Goal: Task Accomplishment & Management: Complete application form

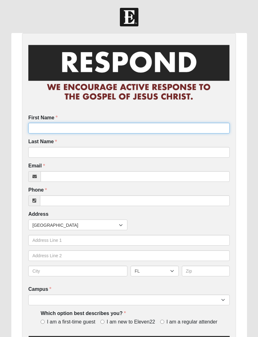
click at [123, 124] on input "First Name" at bounding box center [128, 128] width 201 height 11
type input "Michael"
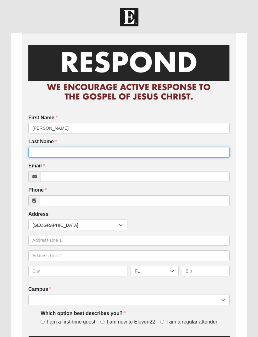
click at [71, 149] on input "Last Name" at bounding box center [128, 152] width 201 height 11
type input "Meek"
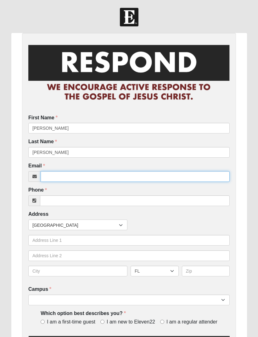
click at [80, 176] on input "Email" at bounding box center [135, 176] width 189 height 11
type input "jaymichaels2019@gmail.com"
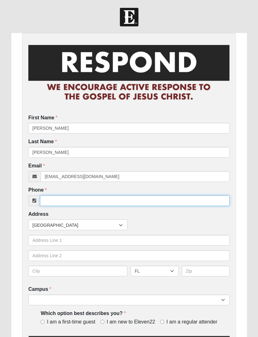
click at [158, 195] on input "Phone" at bounding box center [134, 200] width 189 height 11
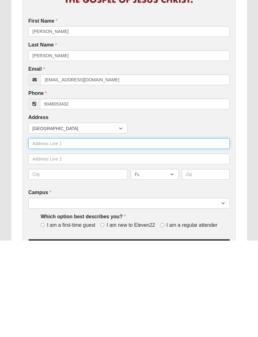
click at [72, 235] on input "text" at bounding box center [128, 240] width 201 height 11
type input "(904) 805-3432"
type input "813 Derbie Lane"
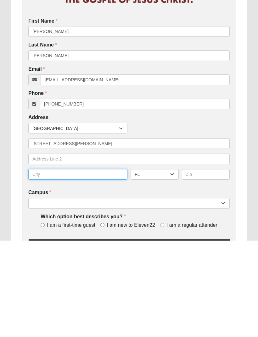
click at [77, 266] on input "text" at bounding box center [77, 271] width 99 height 11
type input "Pointe vedre"
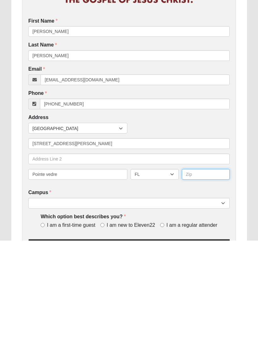
click at [206, 266] on input "text" at bounding box center [206, 271] width 48 height 11
type input "32081"
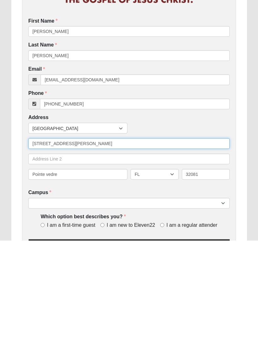
click at [48, 235] on input "813 Derbie Lane" at bounding box center [128, 240] width 201 height 11
type input "813 Derby Lane"
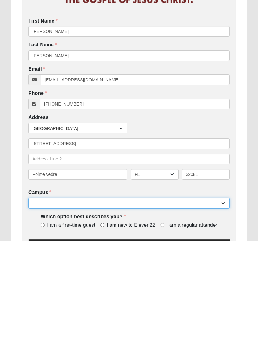
click at [128, 295] on select "Arlington Baymeadows Eleven22 Online Fleming Island Jesup Mandarin North Jax Or…" at bounding box center [128, 300] width 201 height 11
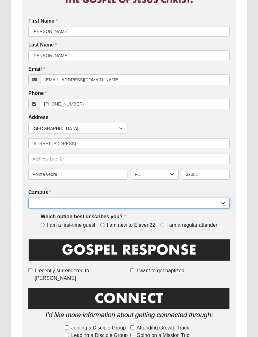
select select "11"
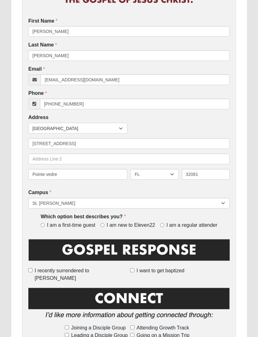
click at [160, 224] on input "I am a regular attender" at bounding box center [162, 225] width 4 height 4
radio input "true"
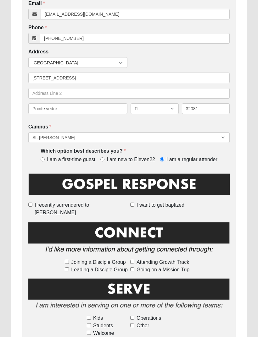
scroll to position [163, 0]
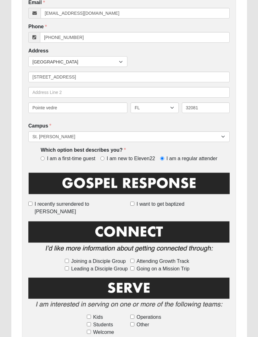
click at [32, 204] on input "I recently surrendered to Jesus" at bounding box center [30, 204] width 4 height 4
checkbox input "true"
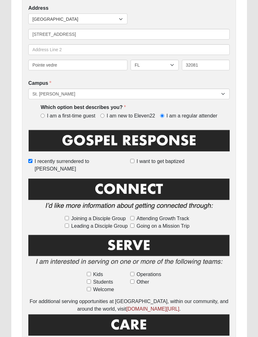
scroll to position [207, 0]
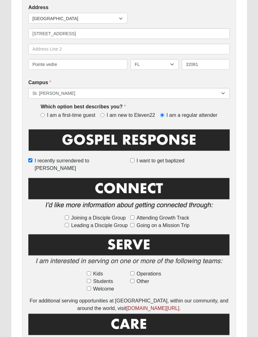
click at [69, 215] on input "Joining a Disciple Group" at bounding box center [67, 217] width 4 height 4
checkbox input "true"
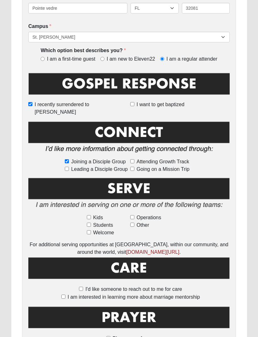
scroll to position [302, 0]
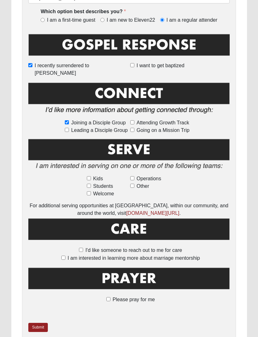
click at [82, 248] on input "I'd like someone to reach out to me for care" at bounding box center [81, 250] width 4 height 4
checkbox input "true"
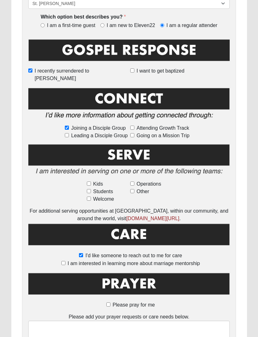
scroll to position [325, 0]
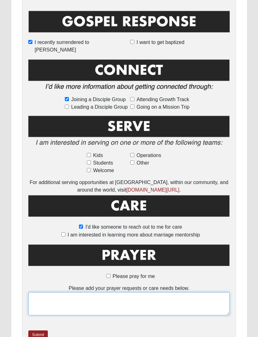
click at [115, 294] on textarea at bounding box center [128, 303] width 201 height 23
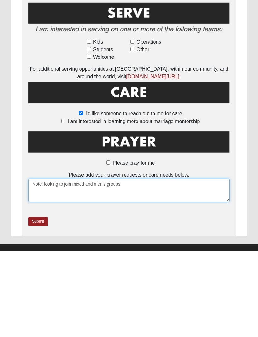
type textarea "Note: looking to join mixed and men’s groups"
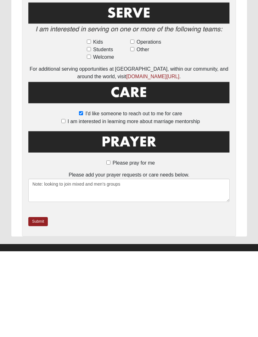
click at [46, 303] on link "Submit" at bounding box center [37, 307] width 19 height 9
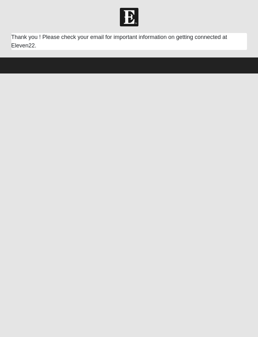
scroll to position [0, 0]
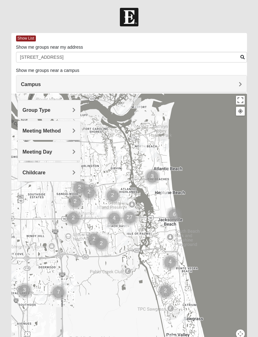
type input "[STREET_ADDRESS]"
click at [231, 81] on h4 "Campus" at bounding box center [131, 84] width 220 height 6
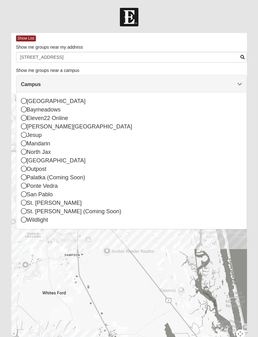
click at [25, 203] on icon at bounding box center [24, 203] width 6 height 6
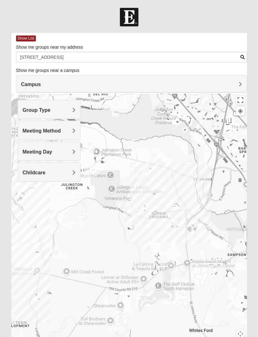
click at [63, 105] on div "Group Type" at bounding box center [49, 109] width 62 height 19
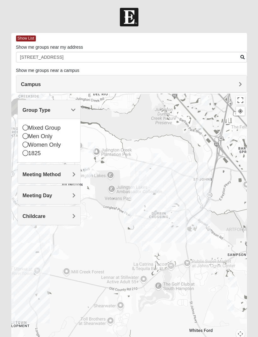
click at [27, 134] on icon at bounding box center [26, 136] width 6 height 6
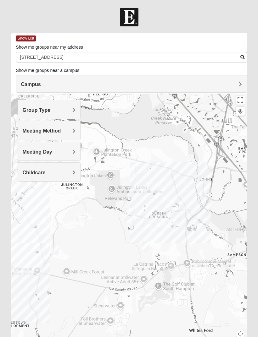
click at [64, 130] on h4 "Meeting Method" at bounding box center [49, 131] width 53 height 6
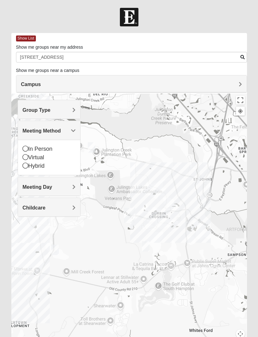
click at [27, 145] on div "In Person" at bounding box center [49, 149] width 53 height 8
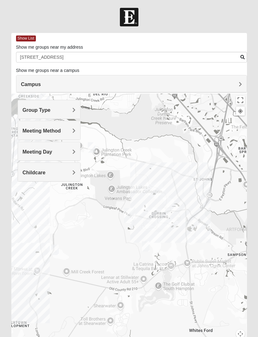
click at [71, 149] on h4 "Meeting Day" at bounding box center [49, 152] width 53 height 6
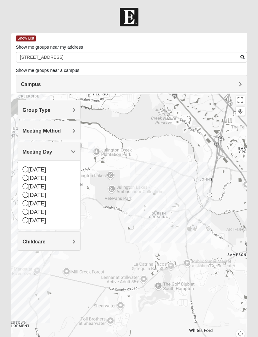
click at [52, 150] on span "Meeting Day" at bounding box center [38, 151] width 30 height 5
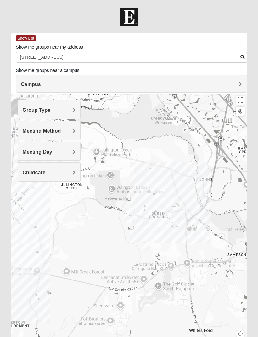
click at [71, 172] on h4 "Childcare" at bounding box center [49, 173] width 53 height 6
click at [26, 198] on icon at bounding box center [26, 199] width 6 height 6
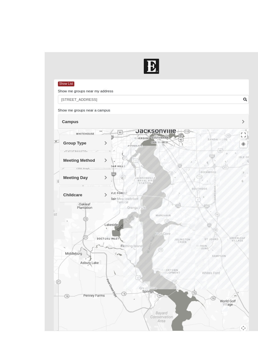
scroll to position [25, 0]
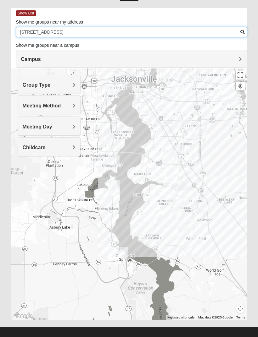
click at [148, 27] on input "813 derby lane 32081" at bounding box center [131, 32] width 231 height 11
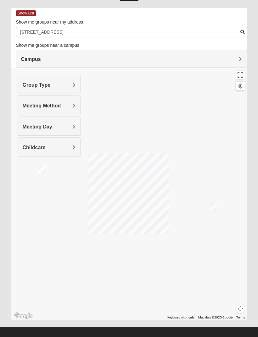
click at [228, 59] on h4 "Campus" at bounding box center [131, 59] width 220 height 6
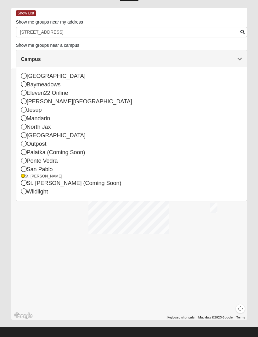
click at [236, 60] on h4 "Campus" at bounding box center [131, 59] width 220 height 6
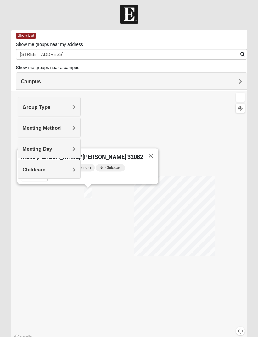
scroll to position [0, 0]
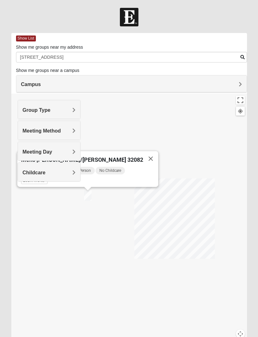
click at [110, 155] on div "Mens [PERSON_NAME]/[PERSON_NAME] 32082" at bounding box center [82, 158] width 122 height 15
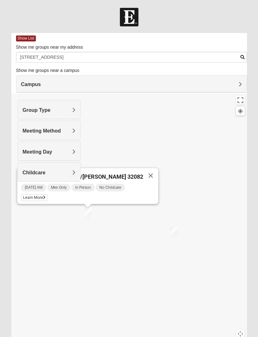
click at [143, 172] on button "Close" at bounding box center [150, 175] width 15 height 15
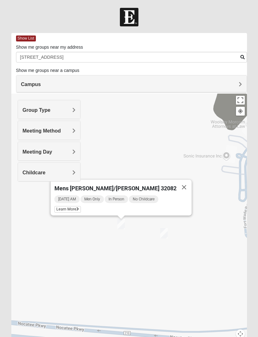
click at [176, 183] on button "Close" at bounding box center [183, 187] width 15 height 15
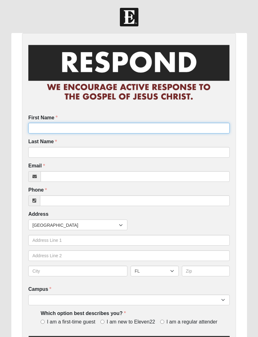
click at [42, 127] on input "First Name" at bounding box center [128, 128] width 201 height 11
type input "Sheri"
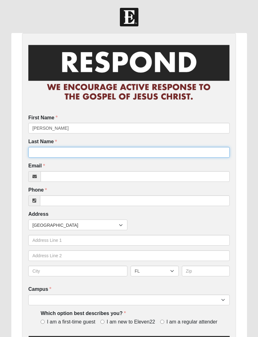
click at [50, 151] on input "Last Name" at bounding box center [128, 152] width 201 height 11
type input "Cullinan"
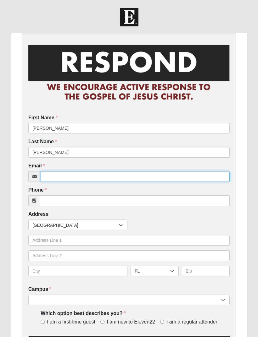
click at [68, 178] on input "Email" at bounding box center [135, 176] width 189 height 11
type input "scullinan26@yahoo.com"
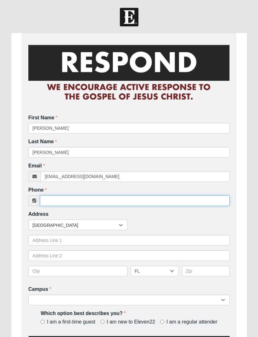
click at [59, 200] on input "Phone" at bounding box center [134, 200] width 189 height 11
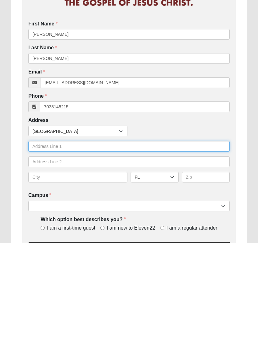
click at [79, 235] on input "text" at bounding box center [128, 240] width 201 height 11
type input "(703) 814-5215"
type input "92 Oak Breeze Dr"
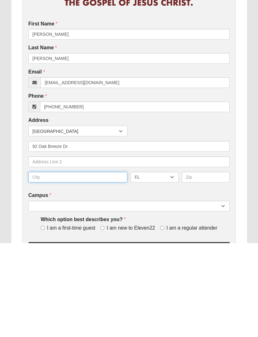
click at [52, 266] on input "text" at bounding box center [77, 271] width 99 height 11
type input "Pointe Vedra"
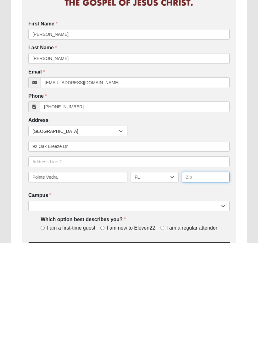
click at [198, 266] on input "text" at bounding box center [206, 271] width 48 height 11
type input "32081"
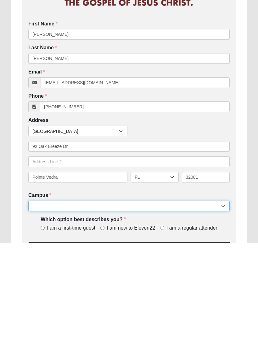
click at [89, 295] on select "Arlington Baymeadows Eleven22 Online Fleming Island Jesup Mandarin North Jax Or…" at bounding box center [128, 300] width 201 height 11
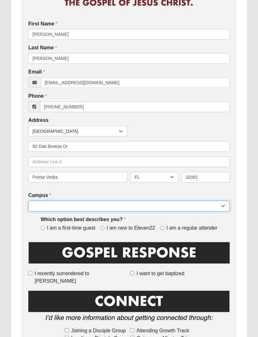
select select "11"
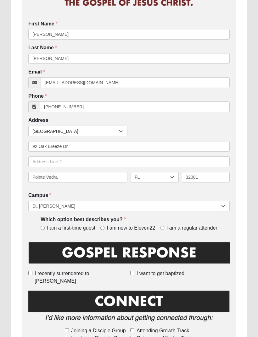
click at [45, 226] on input "I am a first-time guest" at bounding box center [43, 228] width 4 height 4
radio input "true"
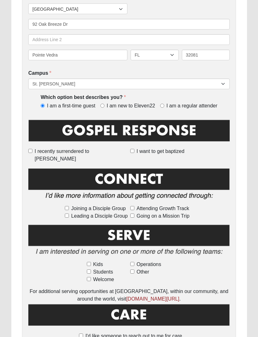
scroll to position [218, 0]
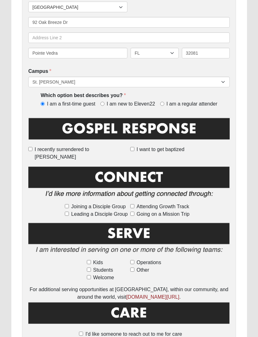
click at [67, 204] on input "Joining a Disciple Group" at bounding box center [67, 206] width 4 height 4
checkbox input "true"
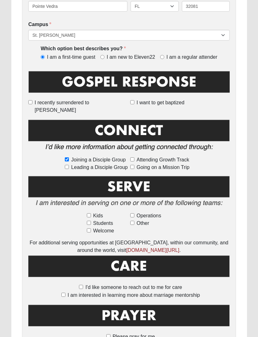
scroll to position [265, 0]
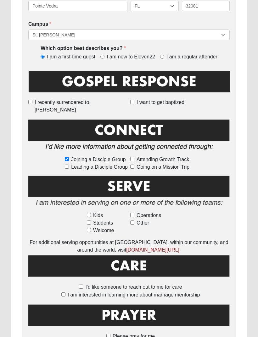
click at [133, 157] on input "Attending Growth Track" at bounding box center [132, 159] width 4 height 4
checkbox input "true"
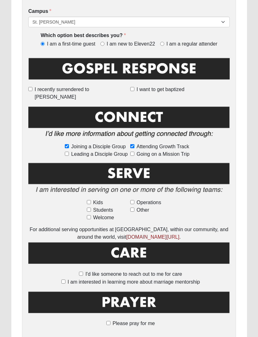
scroll to position [302, 0]
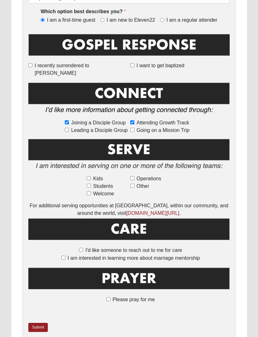
click at [127, 127] on span "Leading a Disciple Group" at bounding box center [99, 131] width 57 height 8
click at [69, 128] on input "Leading a Disciple Group" at bounding box center [67, 130] width 4 height 4
checkbox input "true"
click at [68, 128] on input "Leading a Disciple Group" at bounding box center [67, 130] width 4 height 4
checkbox input "false"
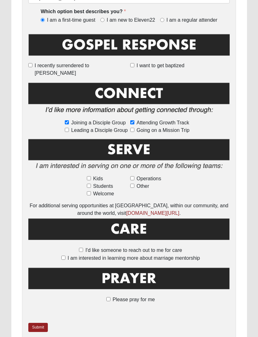
click at [134, 128] on input "Going on a Mission Trip" at bounding box center [132, 130] width 4 height 4
checkbox input "true"
click at [83, 248] on input "I'd like someone to reach out to me for care" at bounding box center [81, 250] width 4 height 4
checkbox input "true"
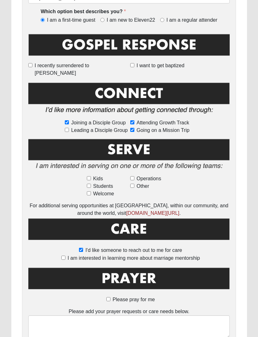
scroll to position [333, 0]
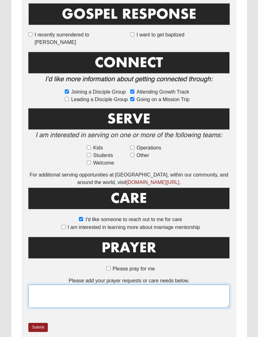
click at [113, 290] on textarea at bounding box center [128, 296] width 201 height 23
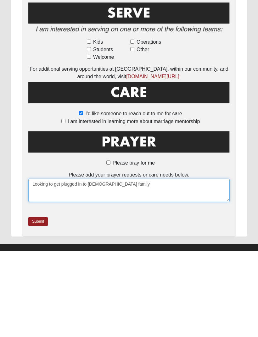
click at [36, 264] on textarea "Looking to get plugged in to church family" at bounding box center [128, 275] width 201 height 23
click at [35, 264] on textarea "Looking to get plugged in to church family" at bounding box center [128, 275] width 201 height 23
click at [155, 264] on textarea "Note: Looking to get plugged in to church family" at bounding box center [128, 275] width 201 height 23
type textarea "Note: Looking to get plugged in to church family. Any info on community."
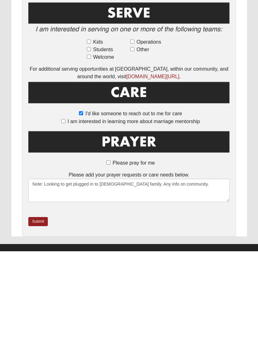
click at [40, 303] on link "Submit" at bounding box center [37, 307] width 19 height 9
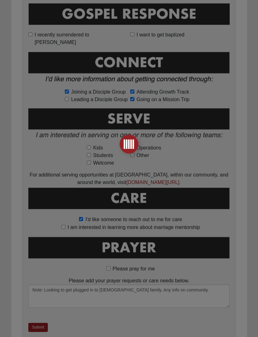
scroll to position [0, 0]
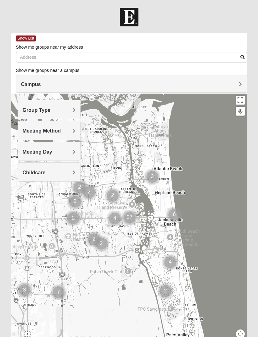
click at [59, 108] on h4 "Group Type" at bounding box center [49, 110] width 53 height 6
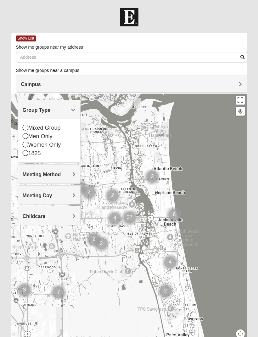
click at [29, 128] on div "Mixed Group" at bounding box center [49, 128] width 53 height 8
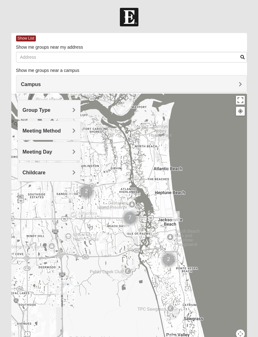
click at [68, 112] on h4 "Group Type" at bounding box center [49, 110] width 53 height 6
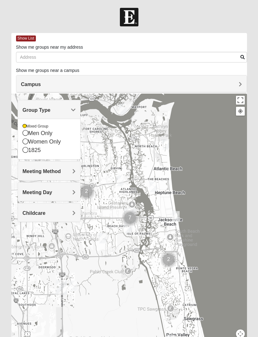
click at [51, 110] on span "Group Type" at bounding box center [37, 109] width 28 height 5
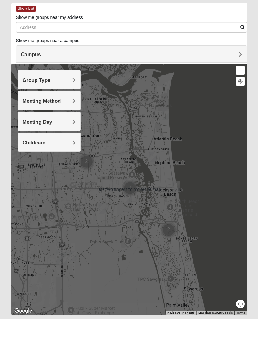
scroll to position [11, 0]
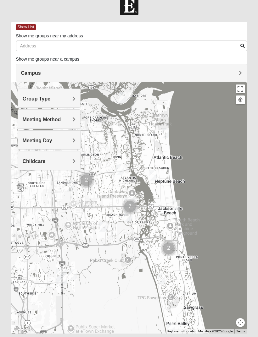
click at [242, 322] on button "Map camera controls" at bounding box center [240, 322] width 9 height 9
click at [206, 315] on button "Move left" at bounding box center [207, 311] width 9 height 9
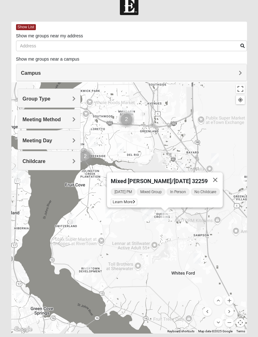
click at [118, 201] on span "Learn More" at bounding box center [124, 202] width 26 height 7
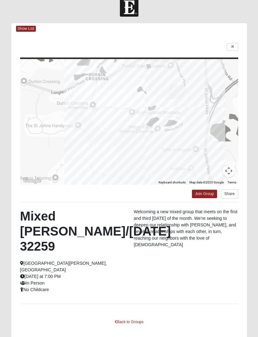
click at [128, 317] on link "Back to Groups" at bounding box center [128, 322] width 37 height 10
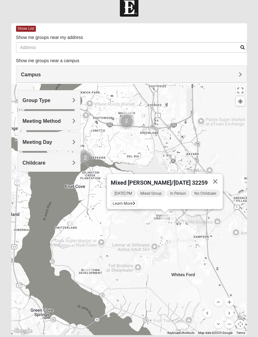
click at [221, 181] on button "Close" at bounding box center [214, 181] width 15 height 15
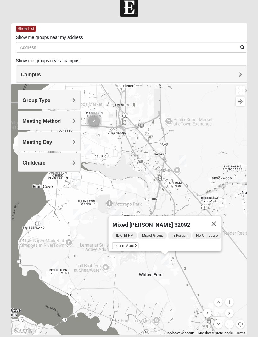
click at [118, 244] on span "Learn More" at bounding box center [125, 245] width 26 height 7
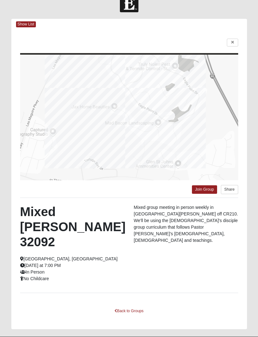
scroll to position [15, 0]
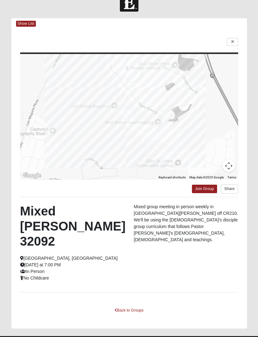
click at [202, 191] on link "Join Group" at bounding box center [204, 189] width 25 height 8
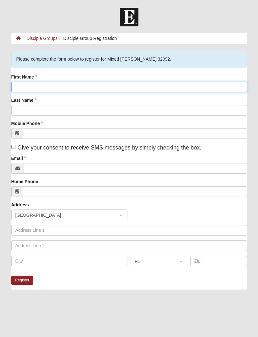
click at [42, 86] on input "First Name" at bounding box center [128, 87] width 235 height 11
type input "[PERSON_NAME] and [PERSON_NAME]"
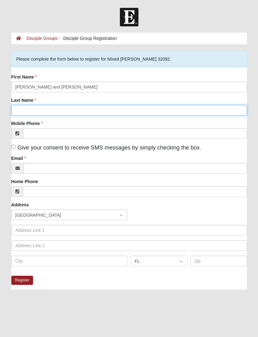
click at [25, 114] on input "Last Name" at bounding box center [128, 110] width 235 height 11
type input "[PERSON_NAME]"
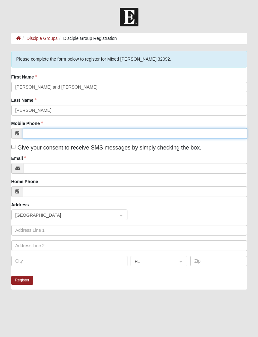
click at [35, 135] on input "Mobile Phone" at bounding box center [135, 133] width 224 height 11
type input "[PHONE_NUMBER]"
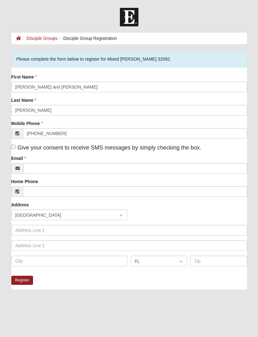
click at [15, 145] on input "Give your consent to receive SMS messages by simply checking the box." at bounding box center [13, 147] width 4 height 4
checkbox input "true"
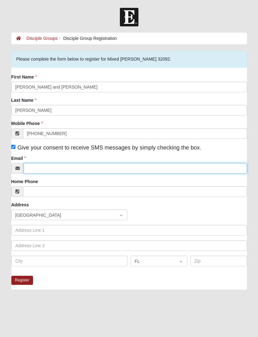
click at [42, 173] on input "Email" at bounding box center [135, 168] width 223 height 11
type input "[EMAIL_ADDRESS][DOMAIN_NAME]"
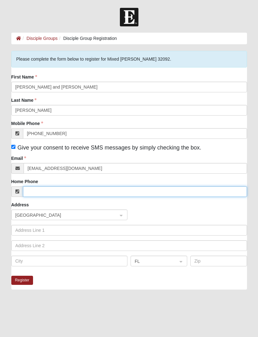
click at [34, 197] on input "Home Phone" at bounding box center [135, 191] width 224 height 11
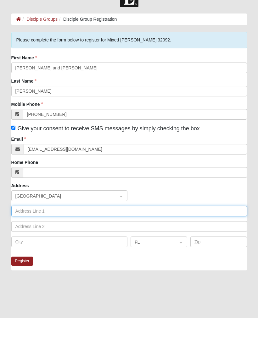
click at [28, 225] on input "text" at bounding box center [128, 230] width 235 height 11
click input "submit" at bounding box center [0, 0] width 0 height 0
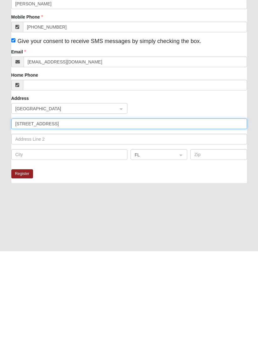
scroll to position [21, 0]
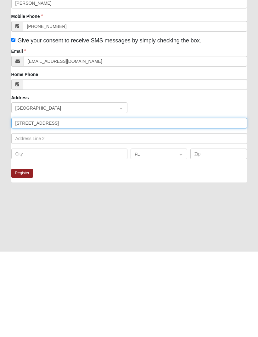
type input "[STREET_ADDRESS]"
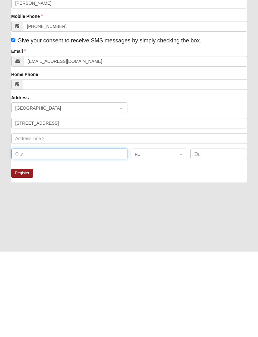
click at [26, 234] on input "text" at bounding box center [69, 239] width 116 height 11
type input "[GEOGRAPHIC_DATA]"
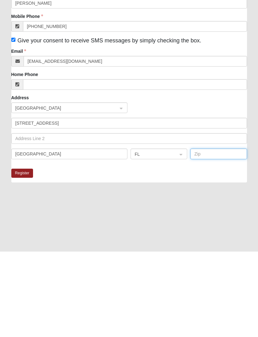
click at [219, 234] on input "text" at bounding box center [218, 239] width 57 height 11
type input "32092"
click at [23, 254] on button "Register" at bounding box center [22, 258] width 22 height 9
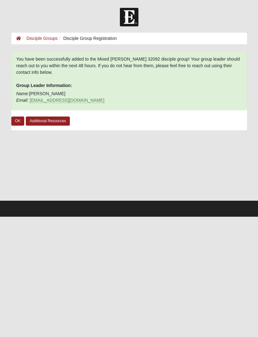
scroll to position [0, 0]
click at [16, 121] on link "OK" at bounding box center [17, 121] width 13 height 9
